Goal: Task Accomplishment & Management: Use online tool/utility

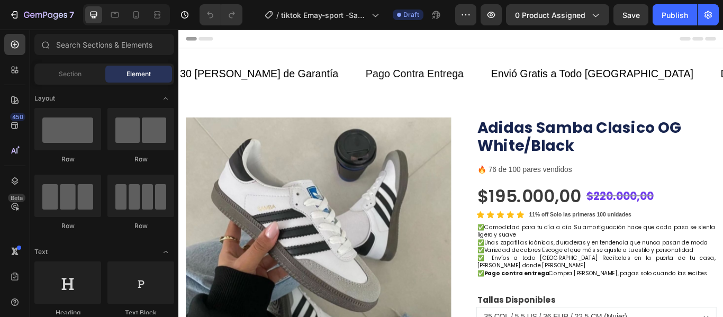
click at [134, 6] on div at bounding box center [126, 14] width 87 height 21
click at [136, 12] on icon at bounding box center [136, 15] width 11 height 11
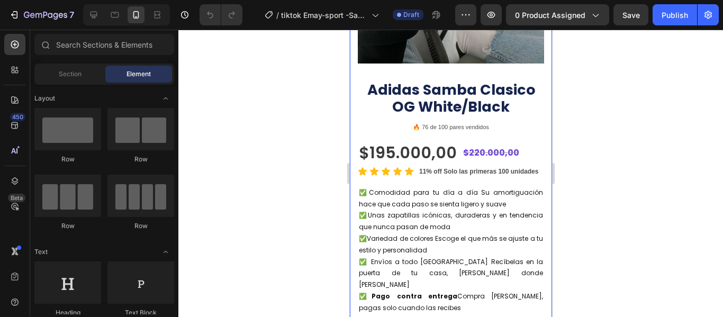
scroll to position [205, 0]
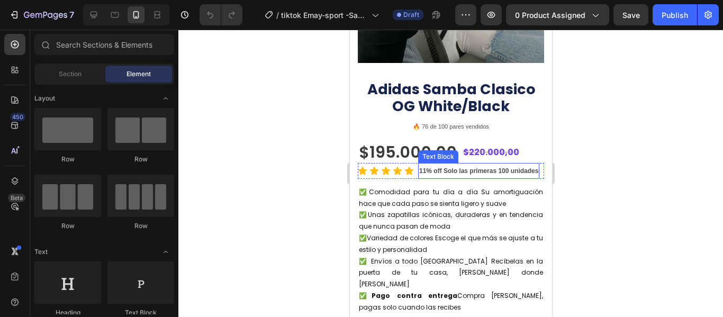
click at [459, 167] on strong "11% off Solo las primeras 100 unidades" at bounding box center [477, 170] width 119 height 7
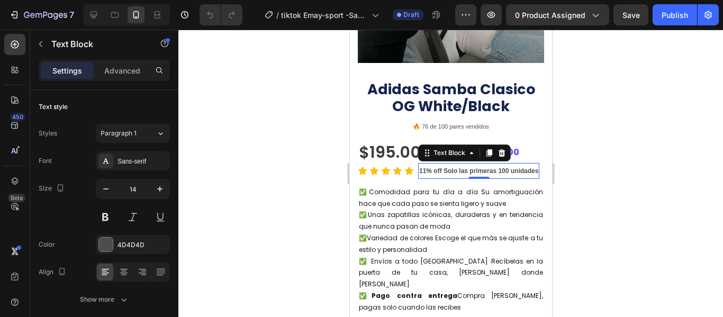
click at [460, 167] on strong "11% off Solo las primeras 100 unidades" at bounding box center [477, 170] width 119 height 7
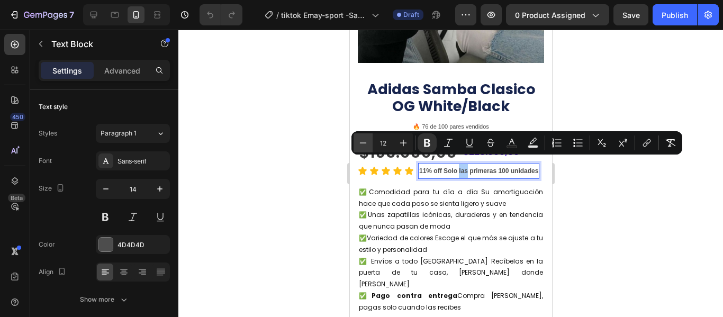
click at [362, 142] on icon "Editor contextual toolbar" at bounding box center [363, 143] width 11 height 11
type input "11"
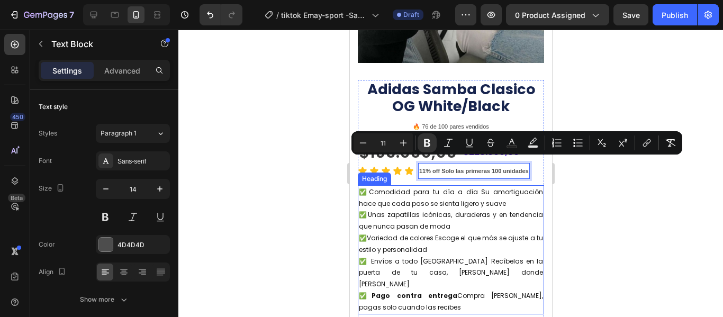
click at [436, 233] on span "✅Variedad de colores Escoge el que más se ajuste a tu estilo y personalidad" at bounding box center [450, 243] width 184 height 21
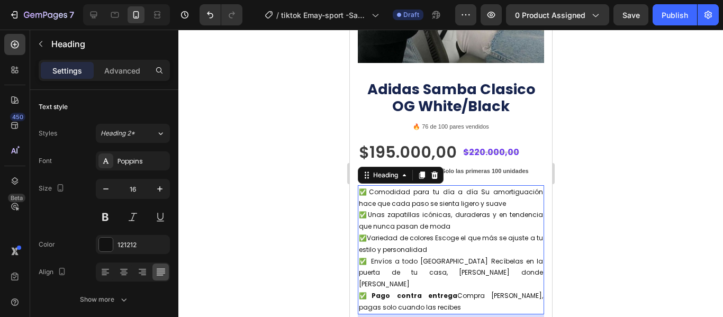
scroll to position [0, 0]
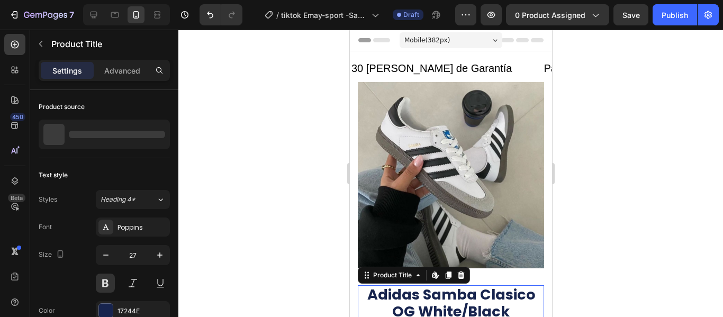
click at [452, 296] on h1 "Adidas Samba Clasico OG White/Black" at bounding box center [450, 303] width 186 height 36
click at [181, 144] on div at bounding box center [450, 173] width 544 height 287
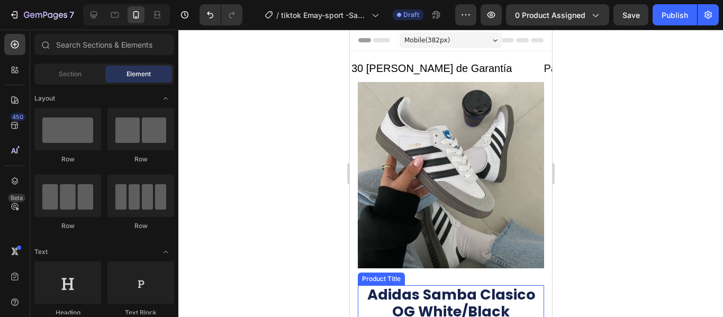
click at [426, 291] on h1 "Adidas Samba Clasico OG White/Black" at bounding box center [450, 303] width 186 height 36
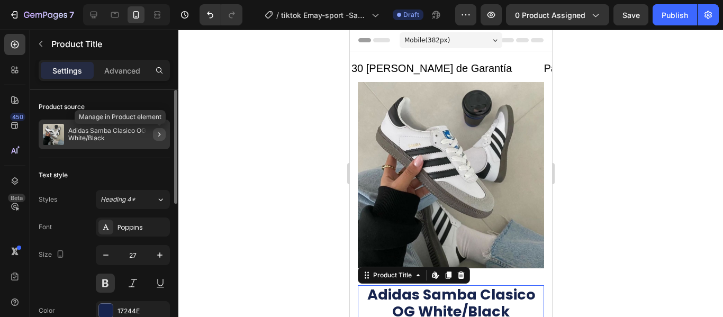
click at [158, 132] on icon "button" at bounding box center [159, 134] width 8 height 8
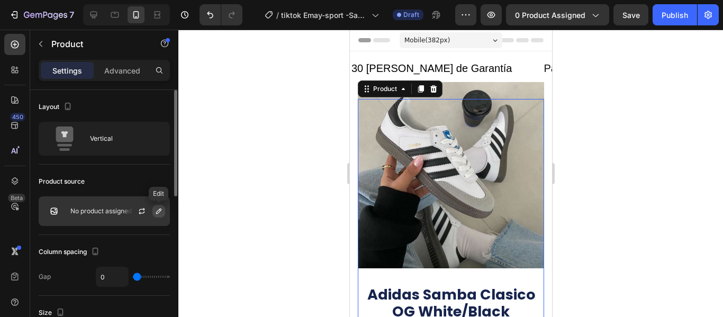
click at [161, 213] on icon "button" at bounding box center [158, 211] width 8 height 8
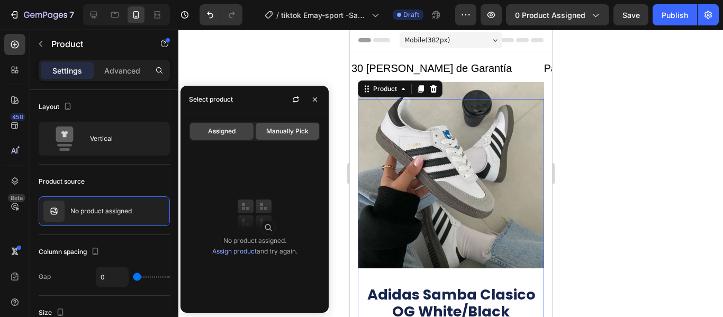
click at [286, 132] on span "Manually Pick" at bounding box center [287, 131] width 42 height 10
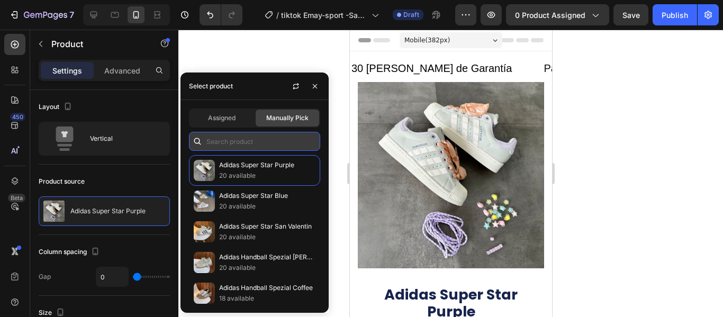
click at [255, 147] on input "text" at bounding box center [254, 141] width 131 height 19
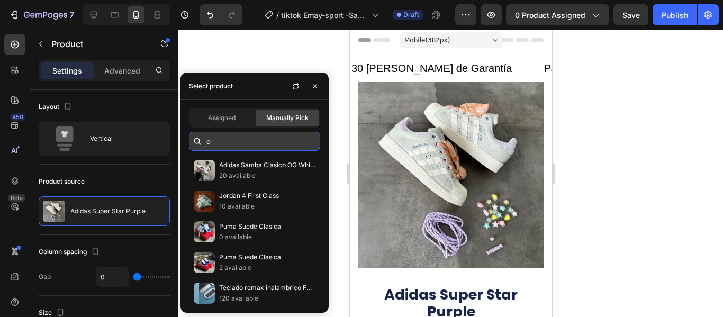
type input "c"
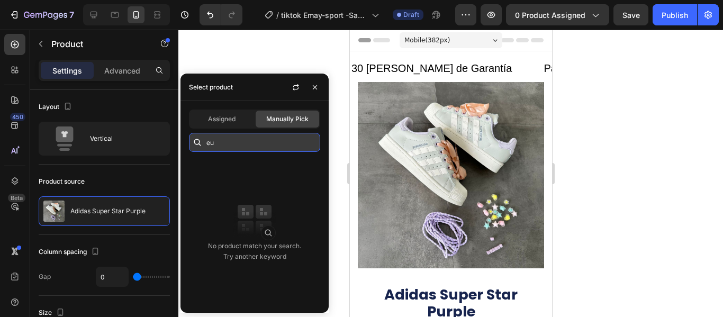
type input "e"
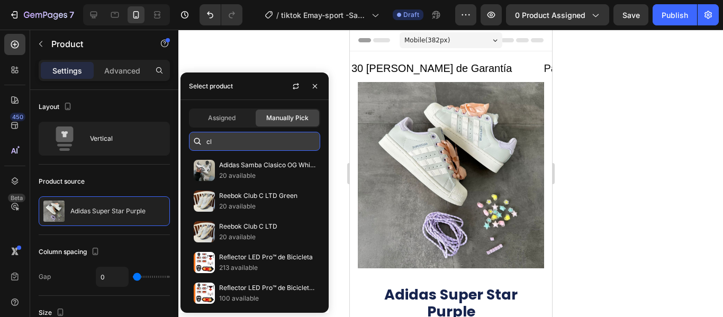
type input "c"
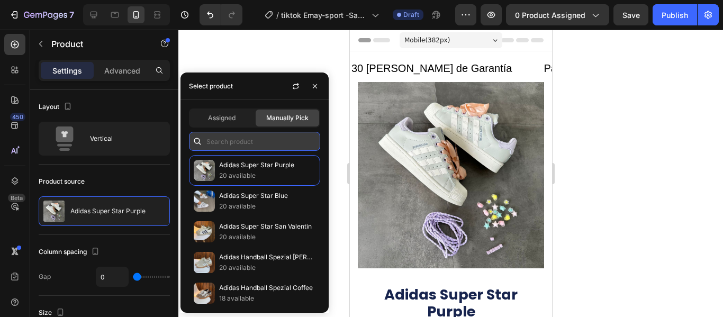
click at [255, 147] on input "text" at bounding box center [254, 141] width 131 height 19
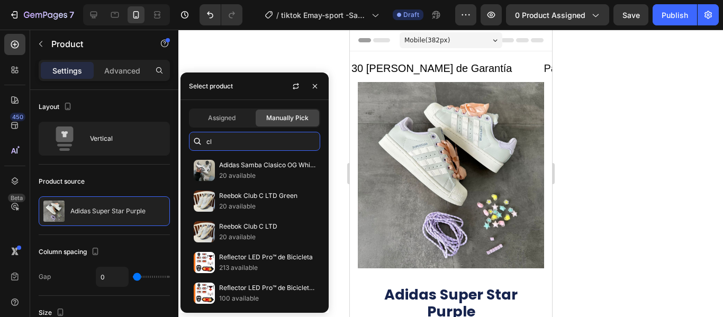
type input "c"
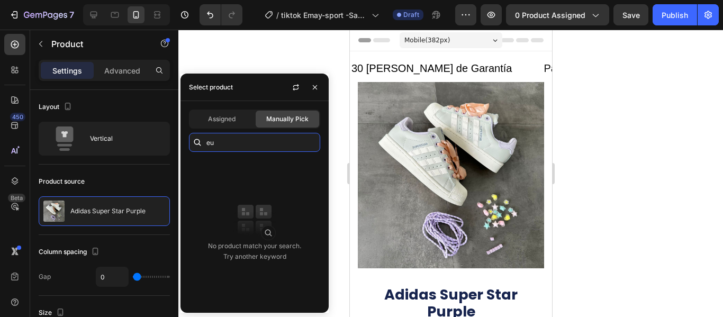
type input "e"
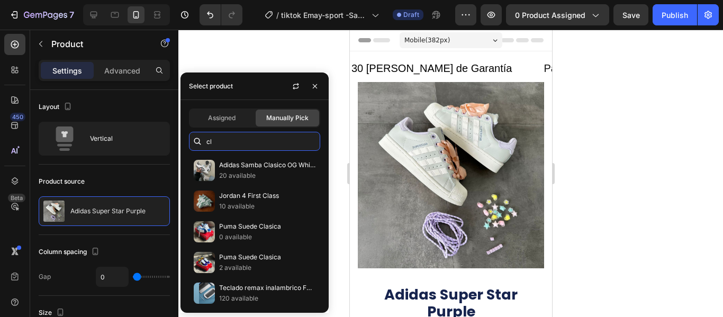
type input "c"
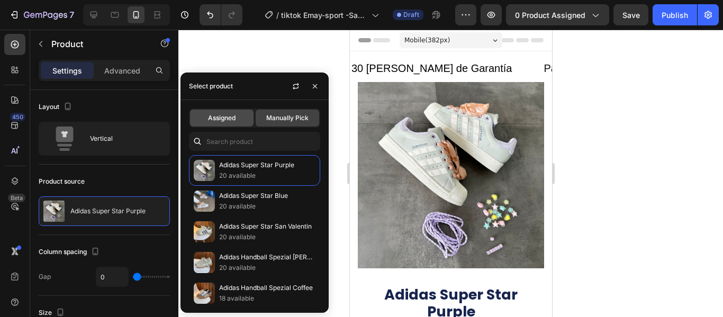
click at [229, 117] on span "Assigned" at bounding box center [222, 118] width 28 height 10
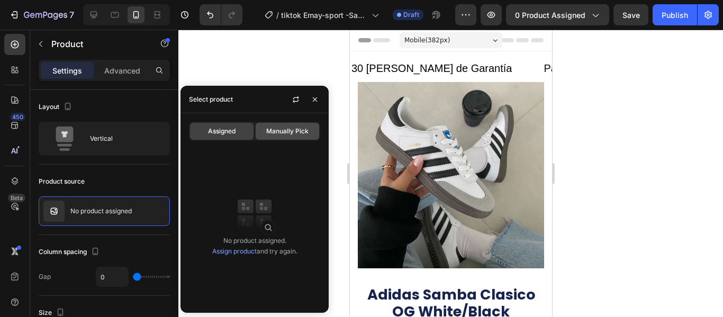
click at [280, 132] on span "Manually Pick" at bounding box center [287, 131] width 42 height 10
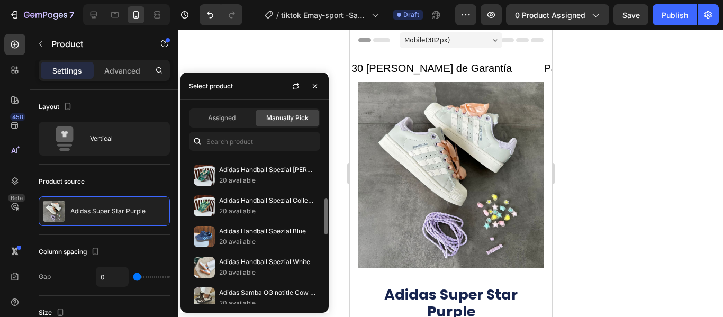
scroll to position [180, 0]
click at [233, 120] on span "Assigned" at bounding box center [222, 118] width 28 height 10
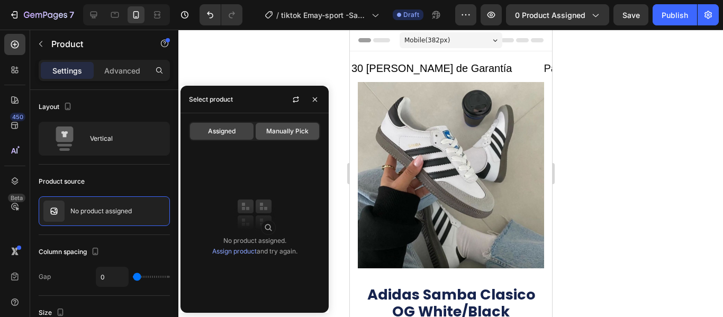
click at [282, 134] on span "Manually Pick" at bounding box center [287, 131] width 42 height 10
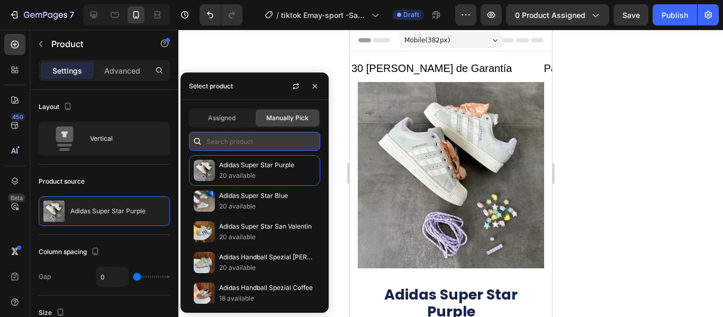
click at [267, 142] on input "text" at bounding box center [254, 141] width 131 height 19
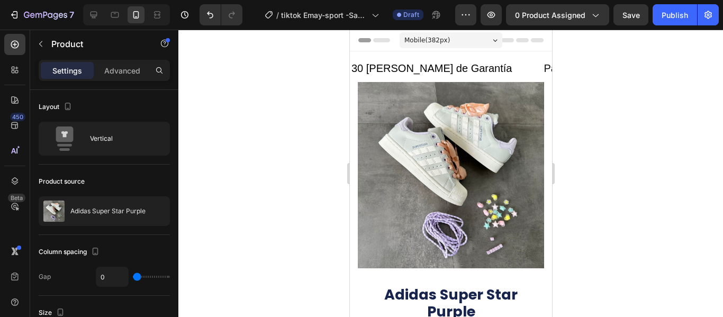
click at [305, 53] on div at bounding box center [450, 173] width 544 height 287
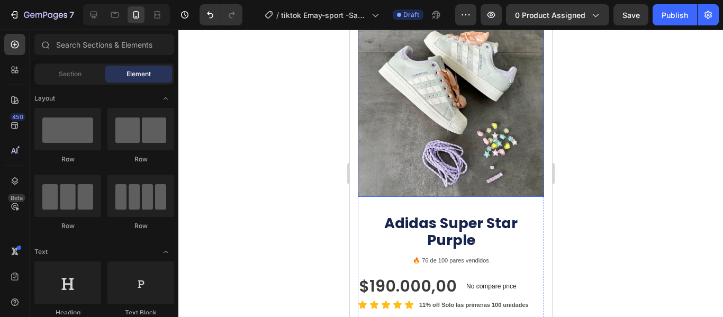
scroll to position [72, 0]
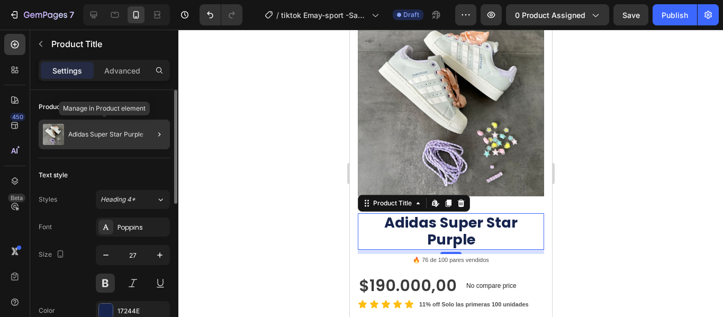
click at [135, 122] on div "Adidas Super Star Purple" at bounding box center [104, 135] width 131 height 30
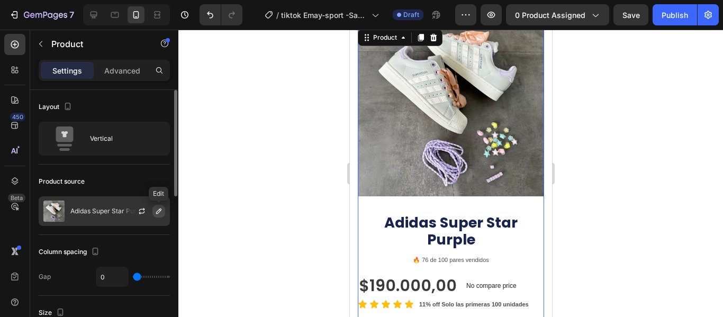
click at [155, 213] on icon "button" at bounding box center [158, 211] width 8 height 8
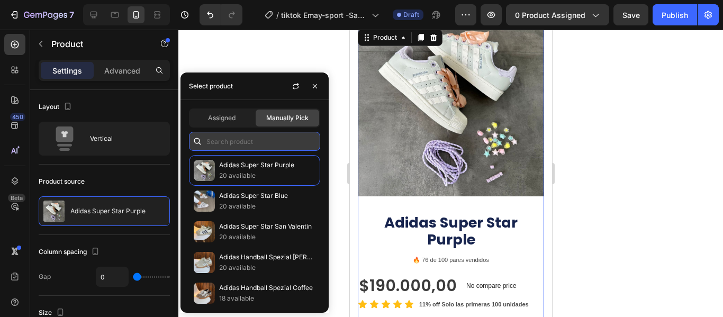
click at [273, 141] on input "text" at bounding box center [254, 141] width 131 height 19
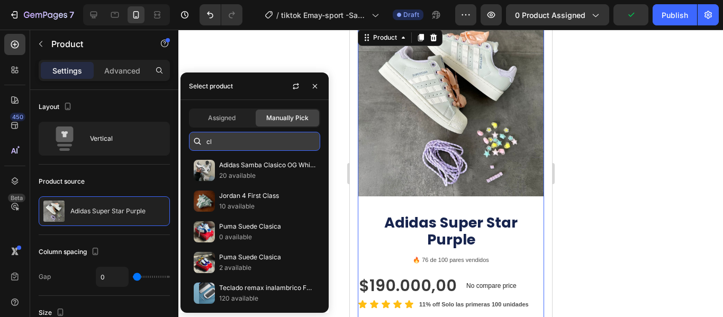
type input "c"
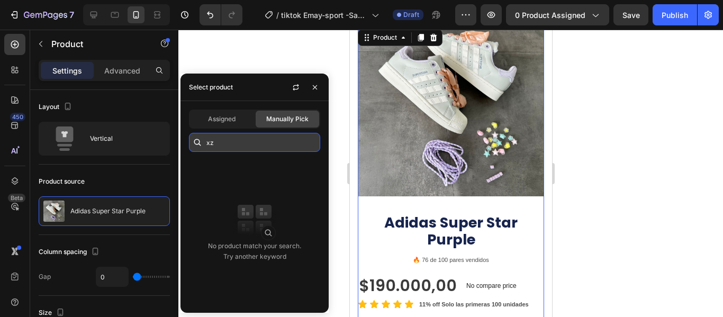
type input "x"
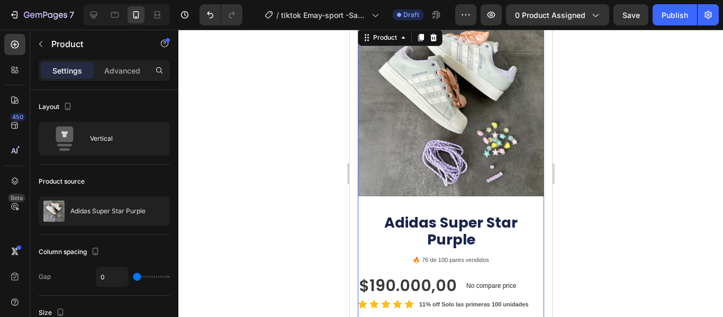
click at [609, 139] on div at bounding box center [450, 173] width 544 height 287
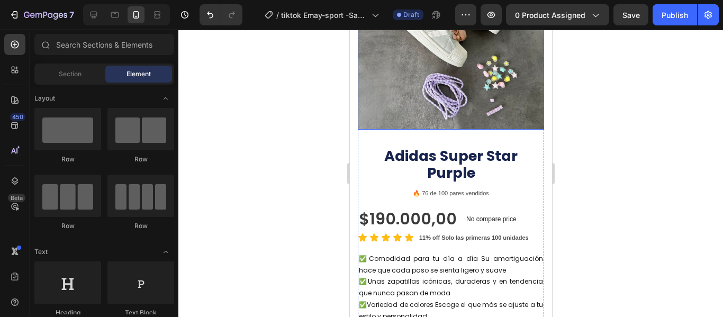
scroll to position [139, 0]
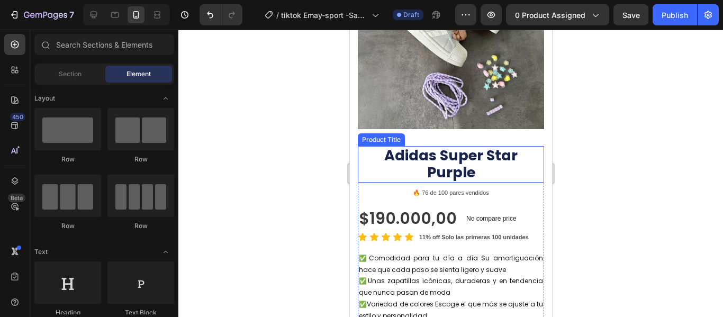
click at [445, 151] on h1 "Adidas Super Star Purple" at bounding box center [450, 164] width 186 height 36
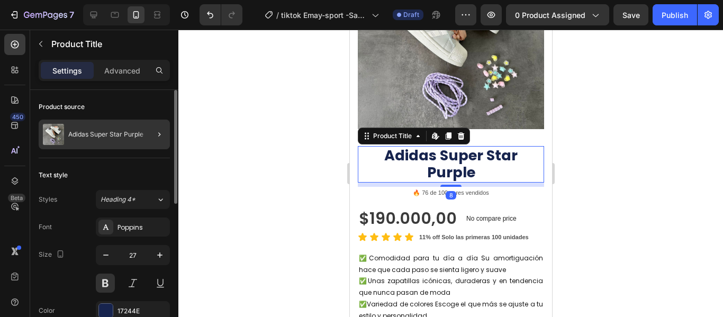
click at [149, 132] on div at bounding box center [155, 135] width 30 height 30
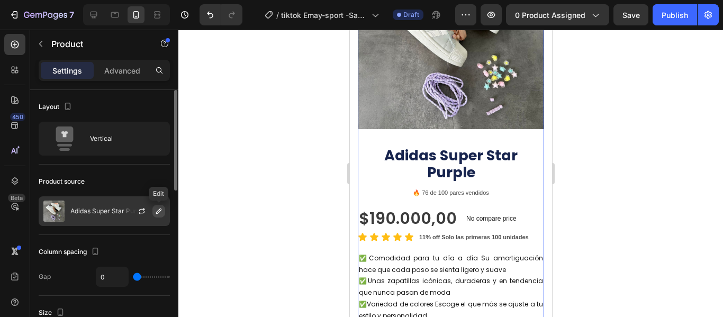
click at [159, 209] on icon "button" at bounding box center [158, 210] width 5 height 5
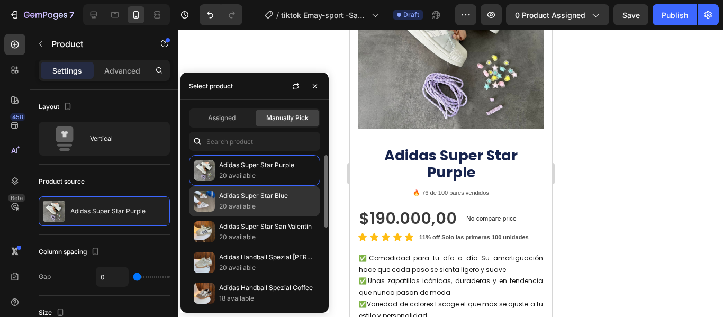
click at [262, 193] on p "Adidas Super Star Blue" at bounding box center [267, 195] width 96 height 11
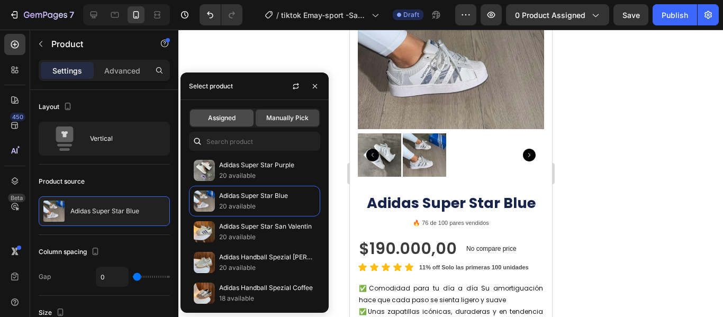
click at [237, 118] on div "Assigned" at bounding box center [221, 117] width 63 height 17
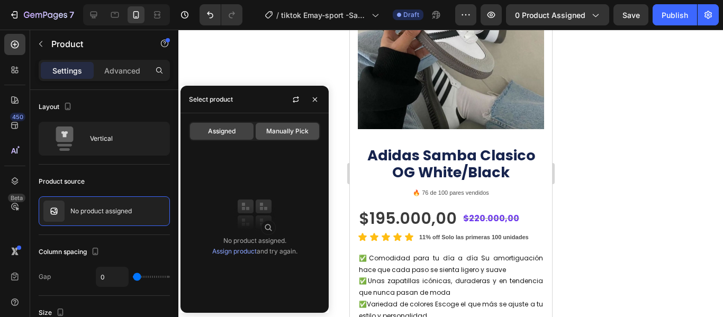
click at [286, 129] on span "Manually Pick" at bounding box center [287, 131] width 42 height 10
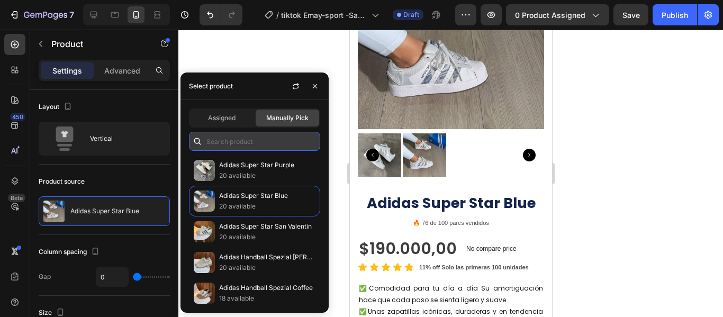
click at [259, 146] on input "text" at bounding box center [254, 141] width 131 height 19
paste input "clasico-europeo-og-white-black"
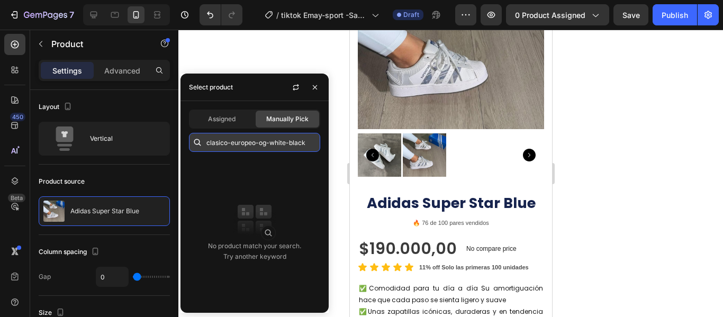
click at [268, 141] on input "clasico-europeo-og-white-black" at bounding box center [254, 142] width 131 height 19
click at [262, 141] on input "clasico-europeo-og white-black" at bounding box center [254, 142] width 131 height 19
click at [262, 141] on input "clasico-europeog white-black" at bounding box center [254, 142] width 131 height 19
click at [234, 147] on input "clasico-europeog white-black" at bounding box center [254, 142] width 131 height 19
click at [232, 147] on input "clasico-europeog white-black" at bounding box center [254, 142] width 131 height 19
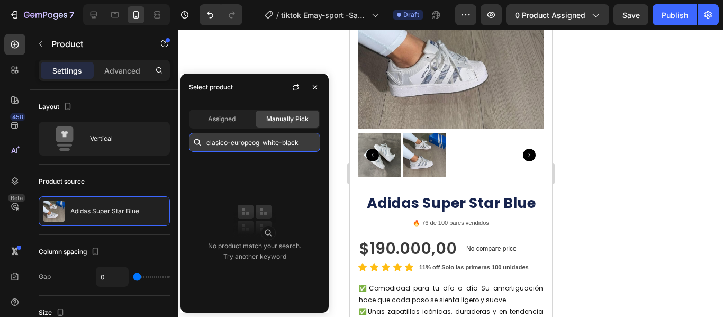
click at [232, 147] on input "clasico-europeog white-black" at bounding box center [254, 142] width 131 height 19
click at [228, 144] on input "clasico-europeog white-black" at bounding box center [254, 142] width 131 height 19
click at [232, 144] on input "clasico-europeog white-black" at bounding box center [254, 142] width 131 height 19
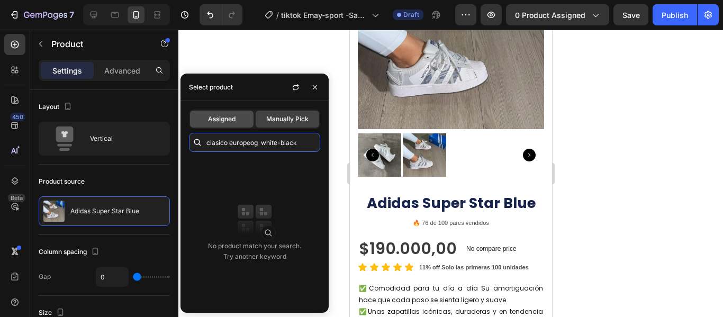
type input "clasico europeog white-black"
click at [224, 120] on span "Assigned" at bounding box center [222, 119] width 28 height 10
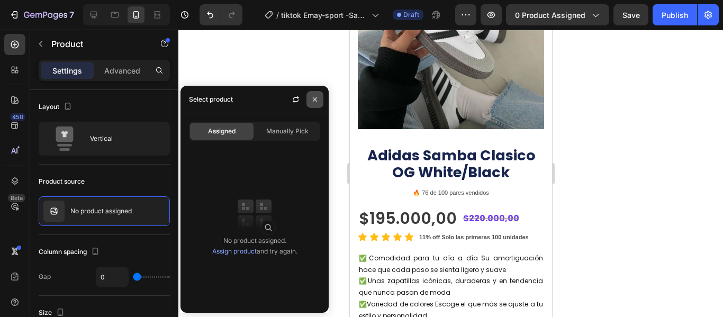
click at [313, 99] on icon "button" at bounding box center [314, 99] width 8 height 8
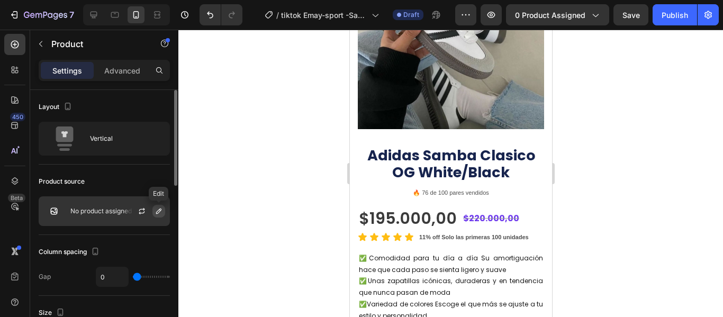
click at [158, 212] on icon "button" at bounding box center [158, 211] width 8 height 8
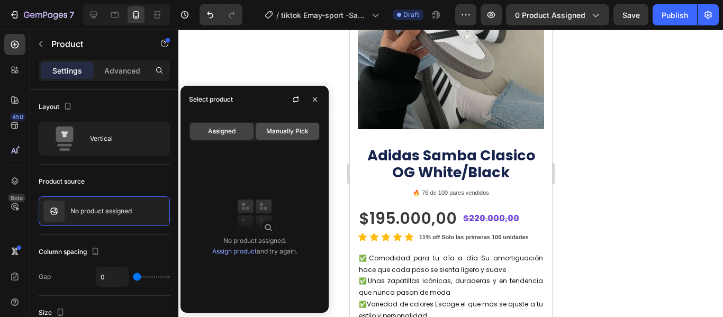
click at [288, 130] on span "Manually Pick" at bounding box center [287, 131] width 42 height 10
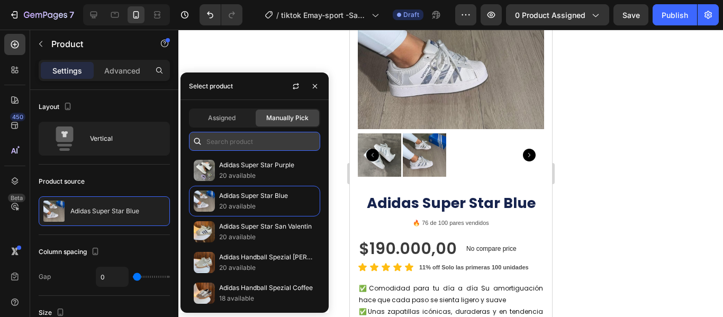
click at [242, 146] on input "text" at bounding box center [254, 141] width 131 height 19
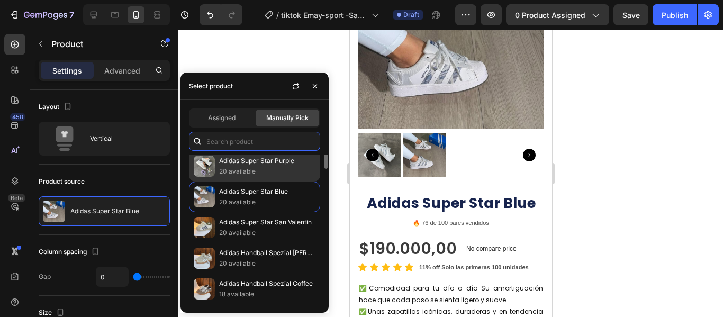
scroll to position [0, 0]
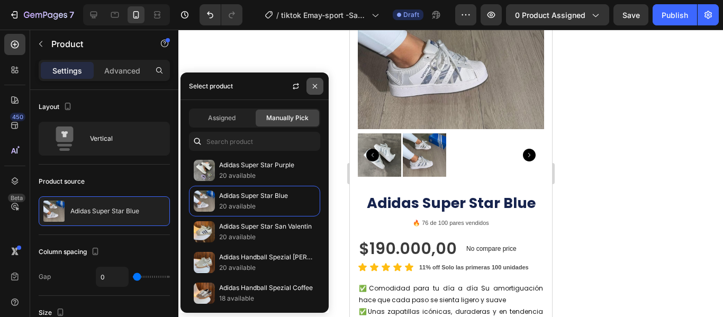
click at [316, 84] on icon "button" at bounding box center [314, 86] width 8 height 8
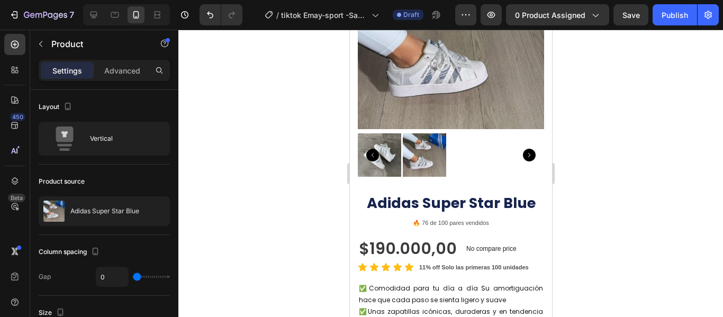
click at [658, 135] on div at bounding box center [450, 173] width 544 height 287
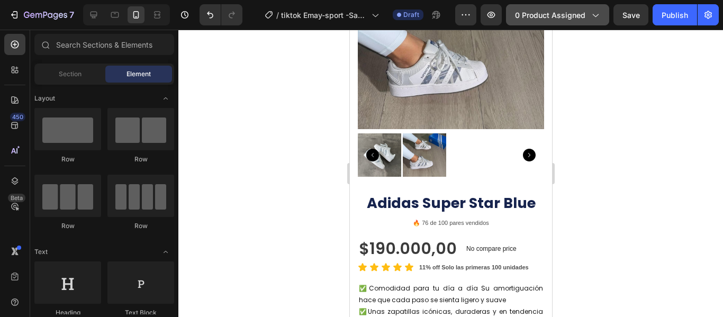
click at [575, 15] on span "0 product assigned" at bounding box center [550, 15] width 70 height 11
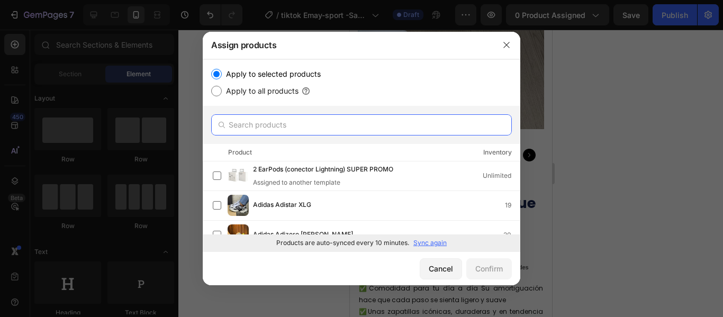
click at [242, 127] on input "text" at bounding box center [361, 124] width 300 height 21
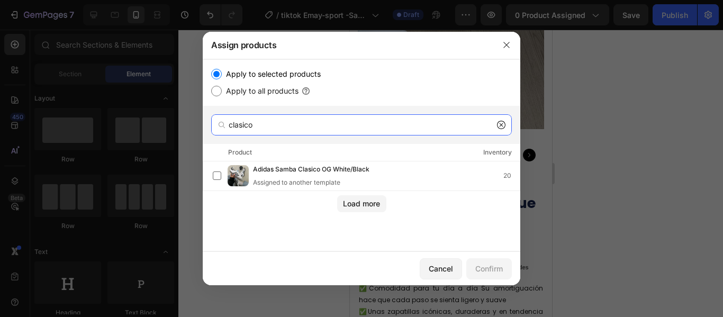
type input "clasico"
click at [508, 31] on div at bounding box center [506, 45] width 28 height 28
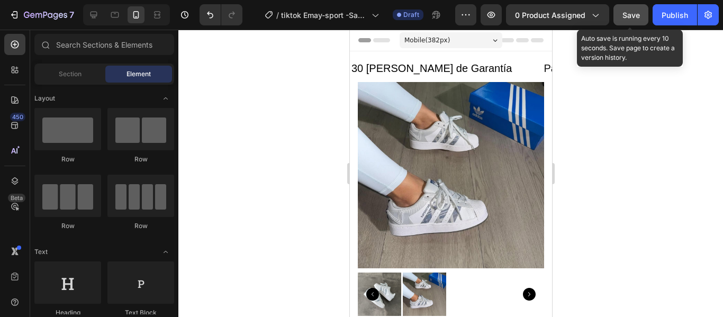
click at [626, 12] on span "Save" at bounding box center [630, 15] width 17 height 9
